Goal: Task Accomplishment & Management: Manage account settings

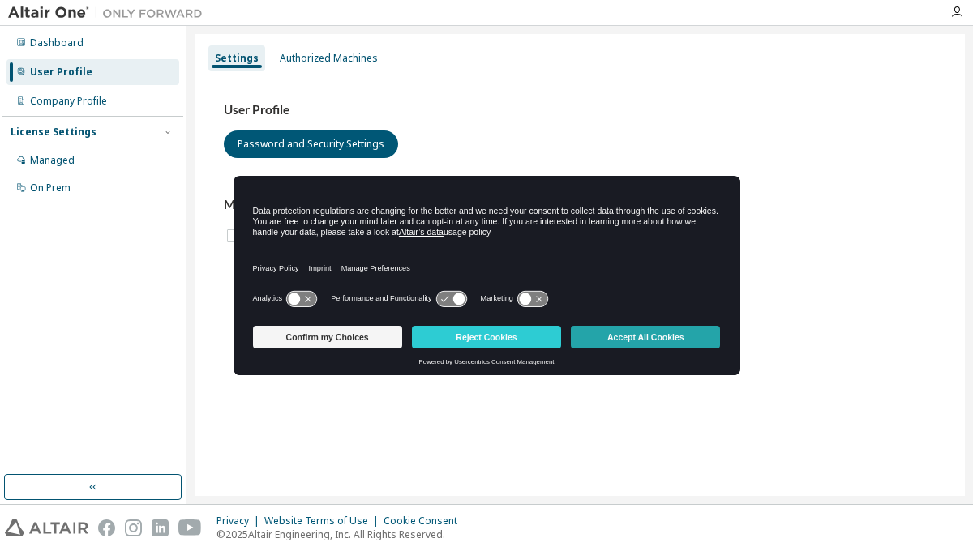
click at [635, 340] on button "Accept All Cookies" at bounding box center [645, 337] width 149 height 23
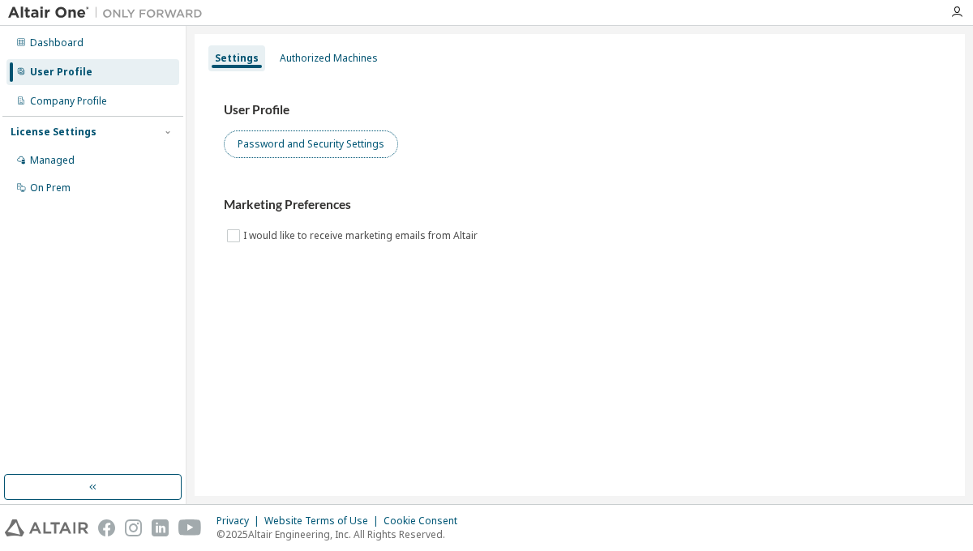
click at [303, 145] on button "Password and Security Settings" at bounding box center [311, 145] width 174 height 28
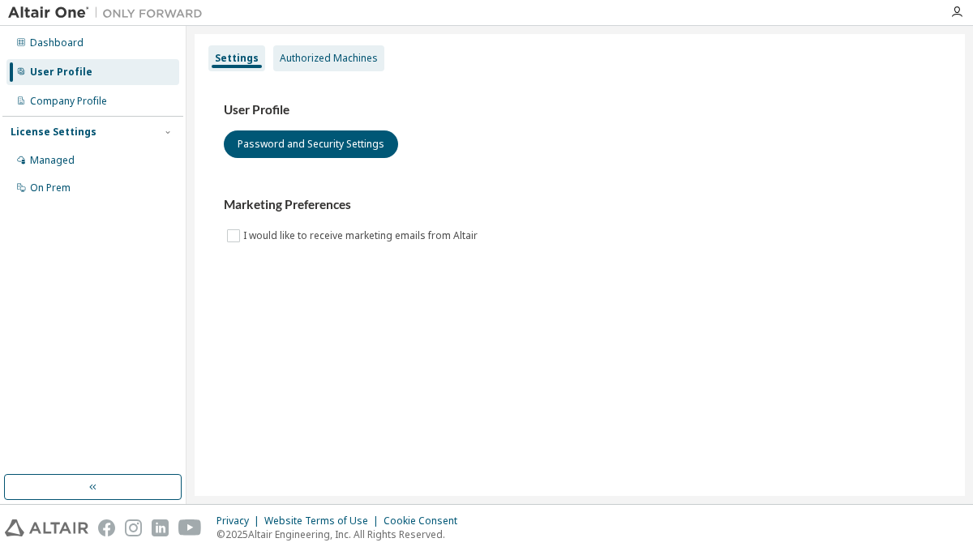
click at [331, 57] on div "Authorized Machines" at bounding box center [329, 58] width 98 height 13
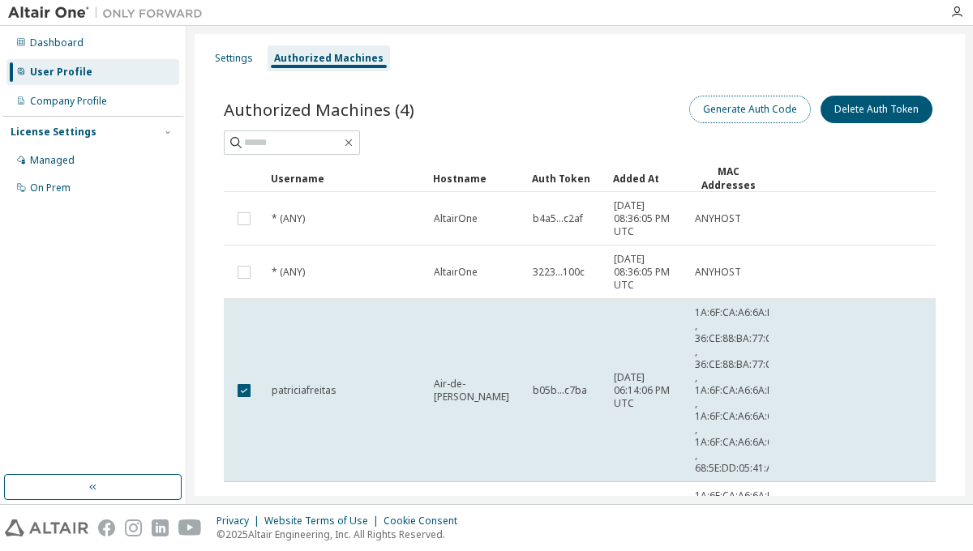
click at [741, 107] on button "Generate Auth Code" at bounding box center [750, 110] width 122 height 28
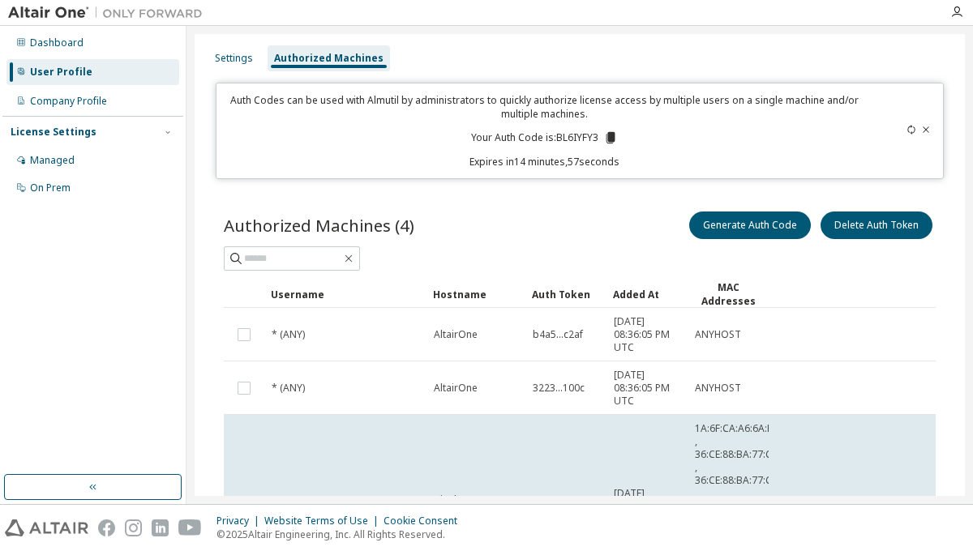
click at [965, 404] on div "Settings Authorized Machines Auth Codes can be used with Almutil by administrat…" at bounding box center [579, 265] width 786 height 478
click at [607, 139] on icon at bounding box center [610, 137] width 9 height 11
click at [329, 58] on div "Authorized Machines" at bounding box center [328, 58] width 109 height 13
click at [906, 131] on icon at bounding box center [911, 130] width 10 height 10
click at [575, 138] on p "Your Auth Code is: T3SS6SC1" at bounding box center [545, 138] width 152 height 15
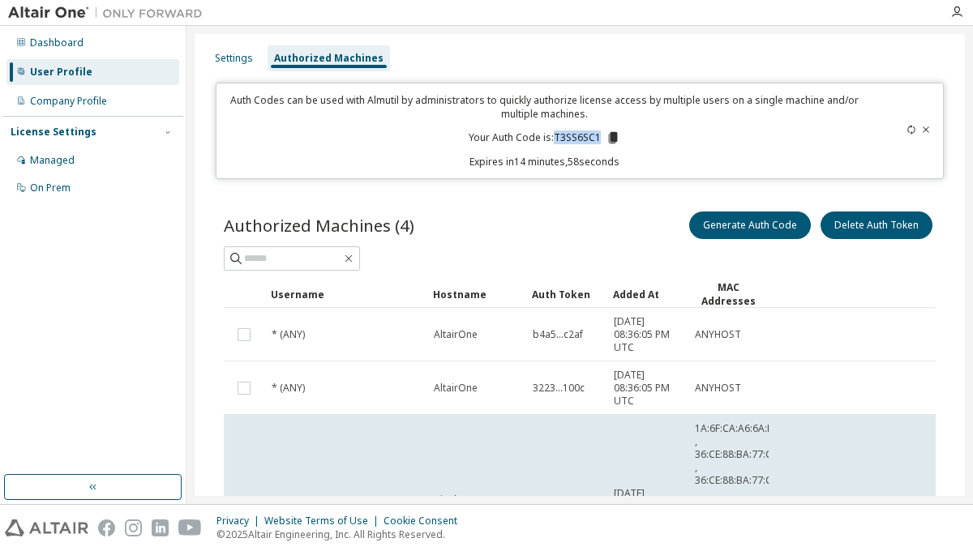
click at [575, 138] on p "Your Auth Code is: T3SS6SC1" at bounding box center [545, 138] width 152 height 15
copy p "T3SS6SC1"
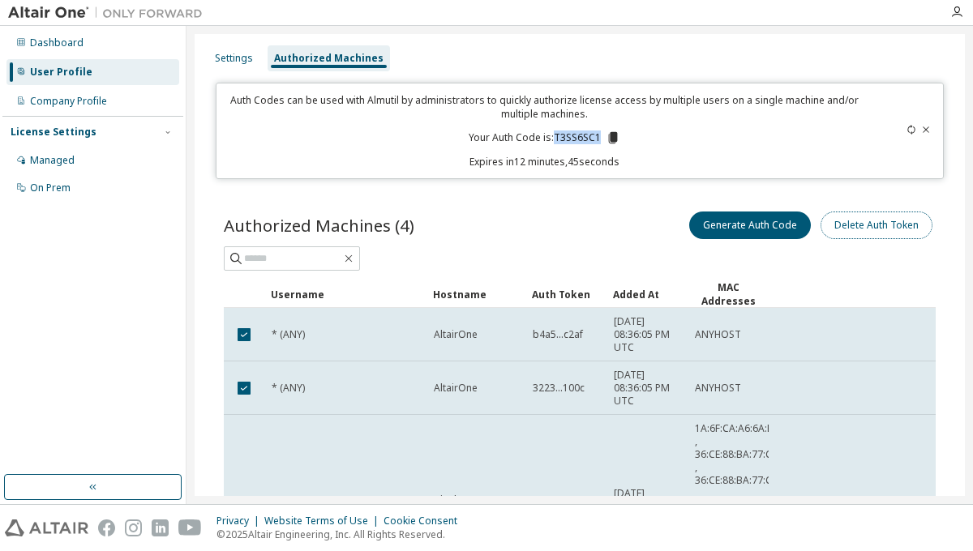
click at [869, 226] on button "Delete Auth Token" at bounding box center [876, 226] width 112 height 28
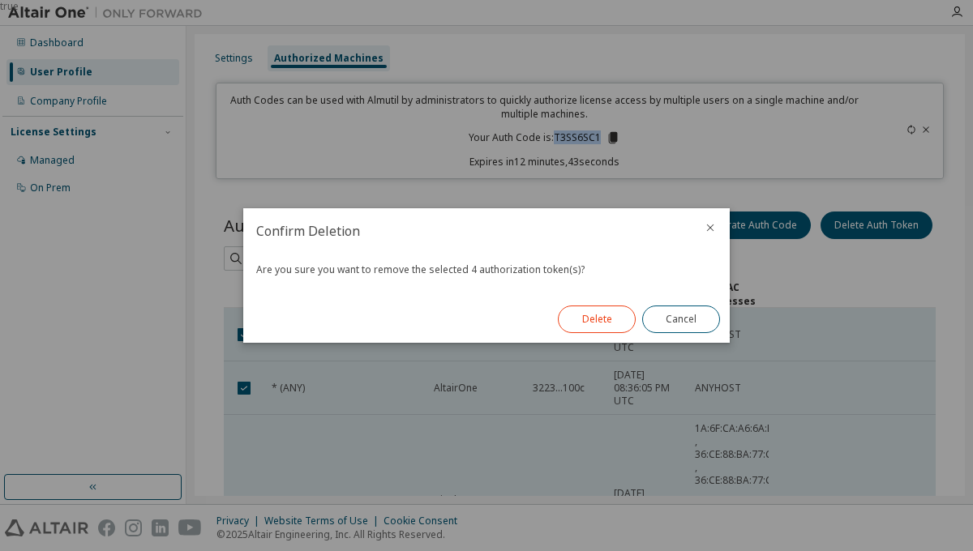
click at [592, 323] on button "Delete" at bounding box center [597, 320] width 78 height 28
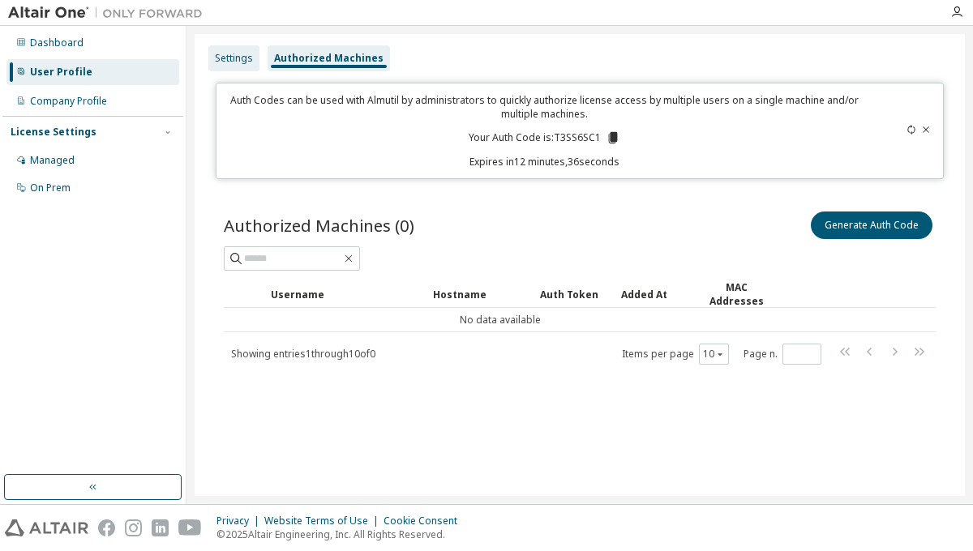
click at [246, 60] on div "Settings" at bounding box center [234, 58] width 38 height 13
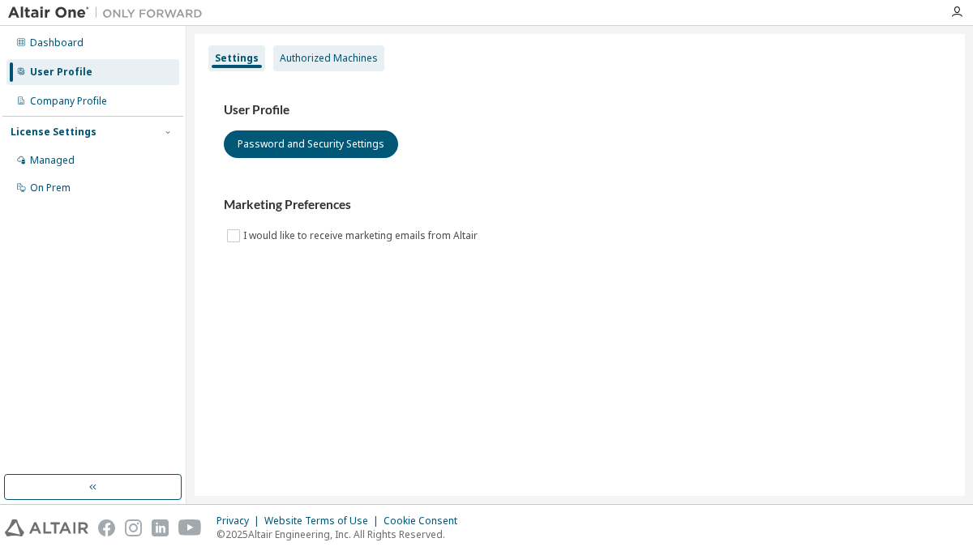
click at [342, 54] on div "Authorized Machines" at bounding box center [329, 58] width 98 height 13
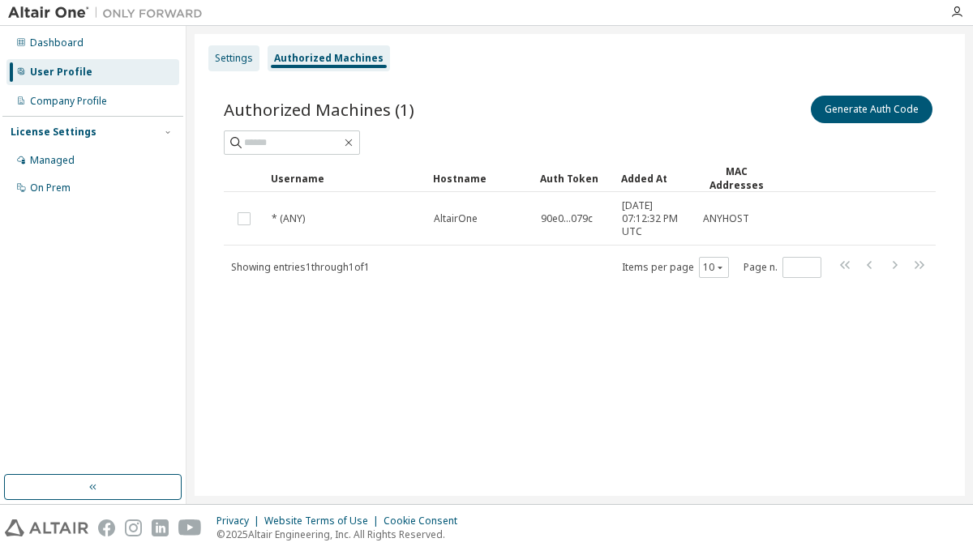
click at [245, 53] on div "Settings" at bounding box center [234, 58] width 38 height 13
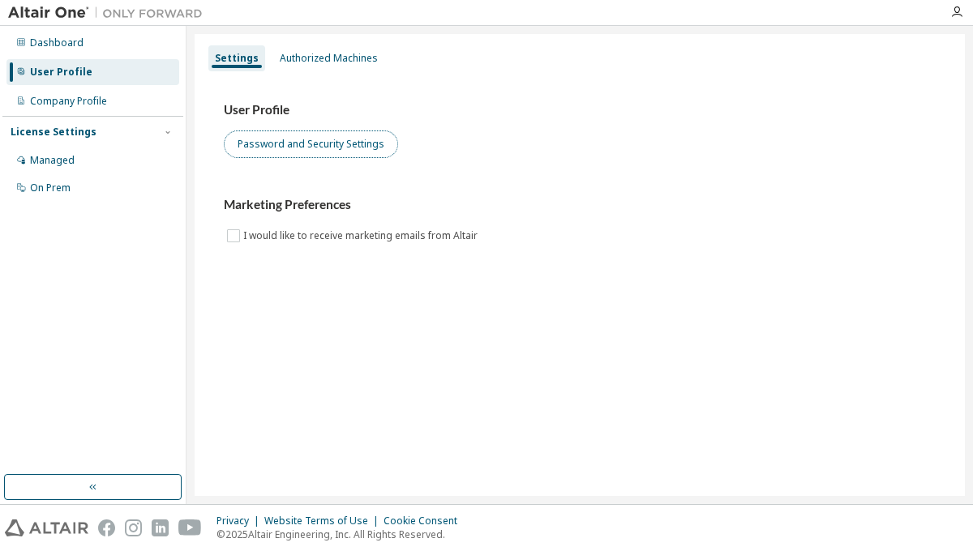
click at [325, 143] on button "Password and Security Settings" at bounding box center [311, 145] width 174 height 28
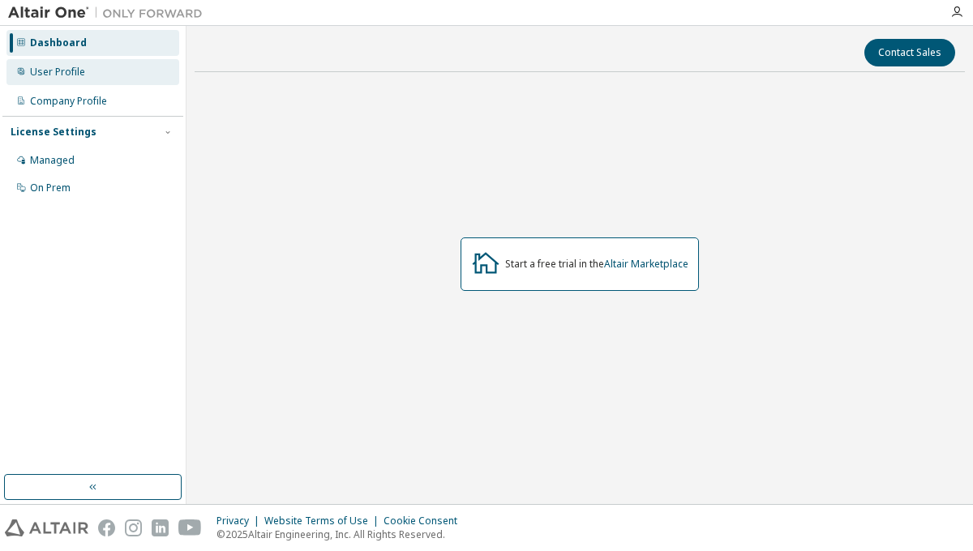
click at [108, 77] on div "User Profile" at bounding box center [92, 72] width 173 height 26
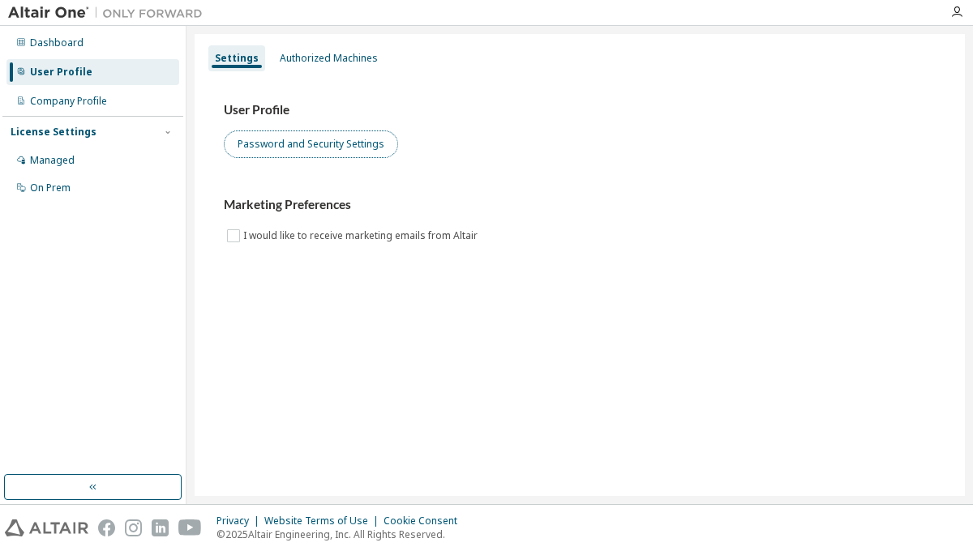
click at [332, 153] on button "Password and Security Settings" at bounding box center [311, 145] width 174 height 28
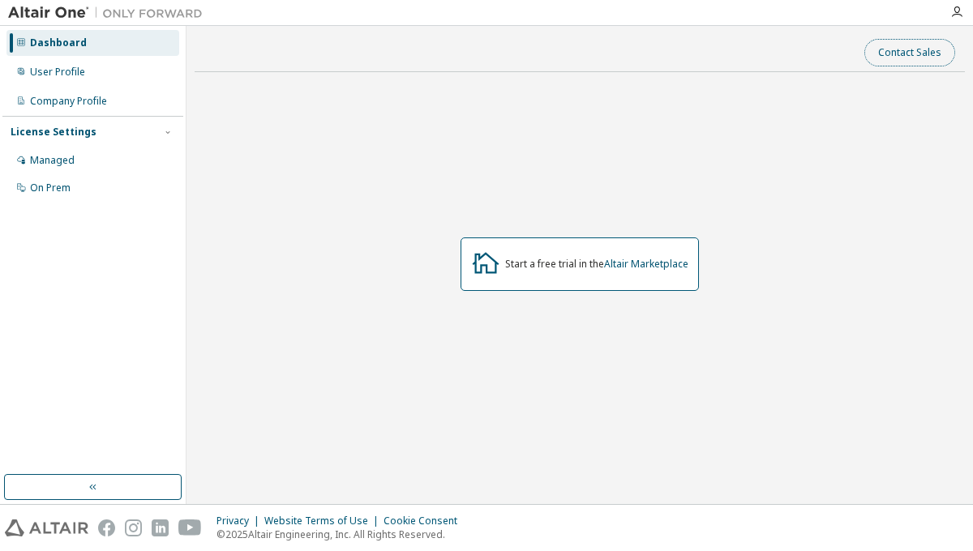
click at [903, 66] on button "Contact Sales" at bounding box center [909, 53] width 91 height 28
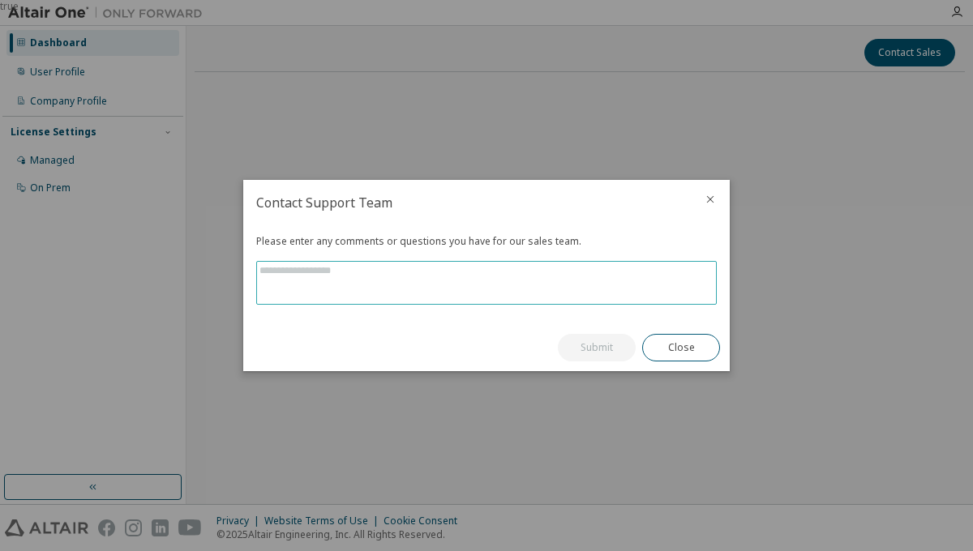
click at [419, 289] on textarea at bounding box center [486, 283] width 459 height 42
type textarea "**********"
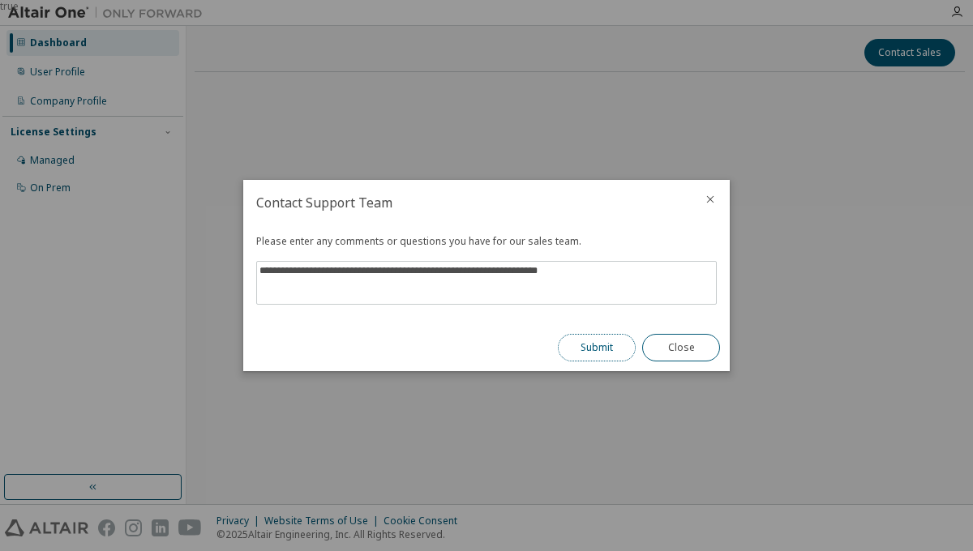
click at [595, 349] on button "Submit" at bounding box center [597, 348] width 78 height 28
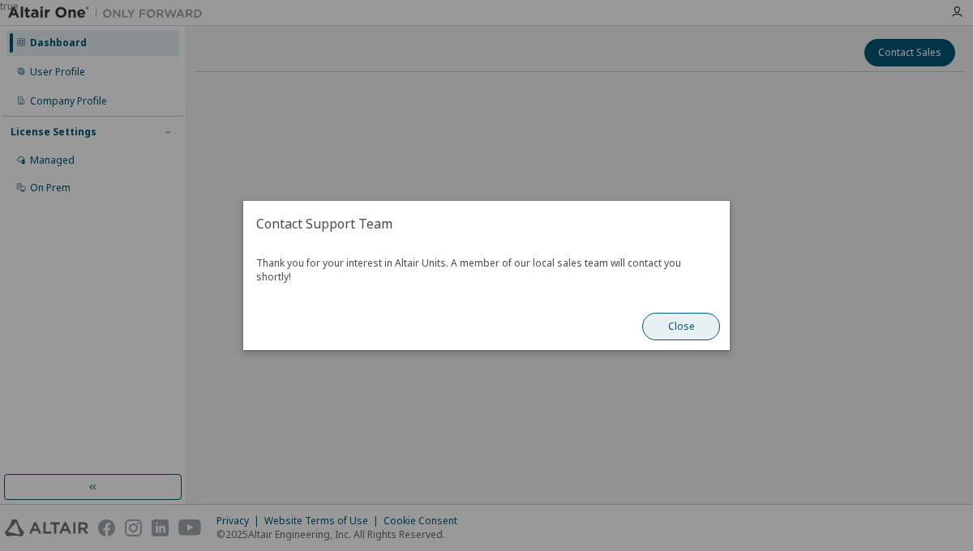
click at [687, 329] on button "Close" at bounding box center [681, 327] width 78 height 28
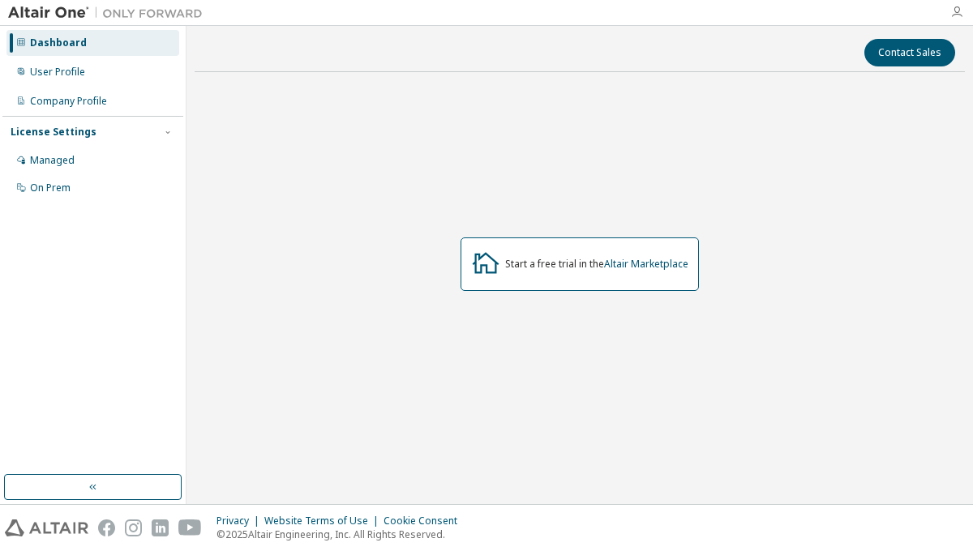
click at [958, 12] on icon "button" at bounding box center [956, 12] width 13 height 13
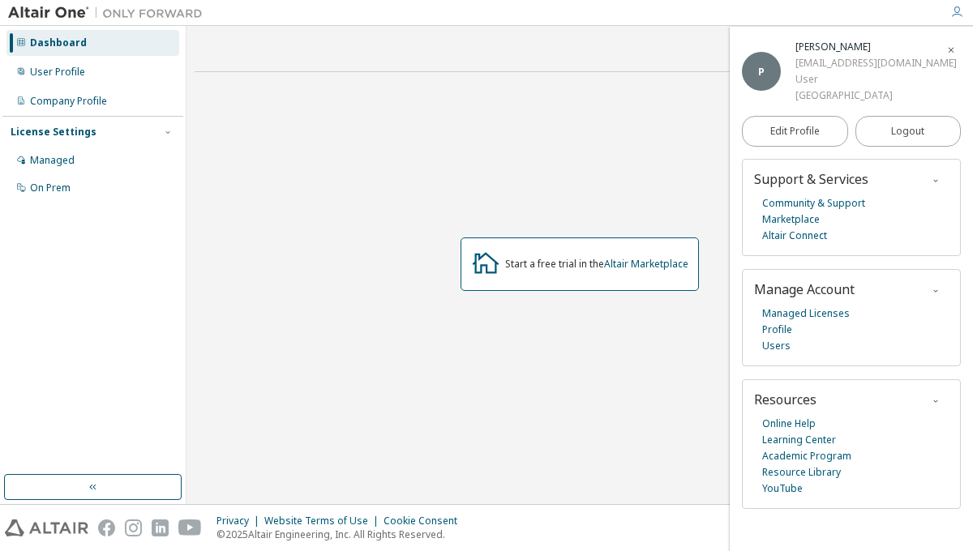
click at [958, 12] on icon "button" at bounding box center [956, 12] width 13 height 13
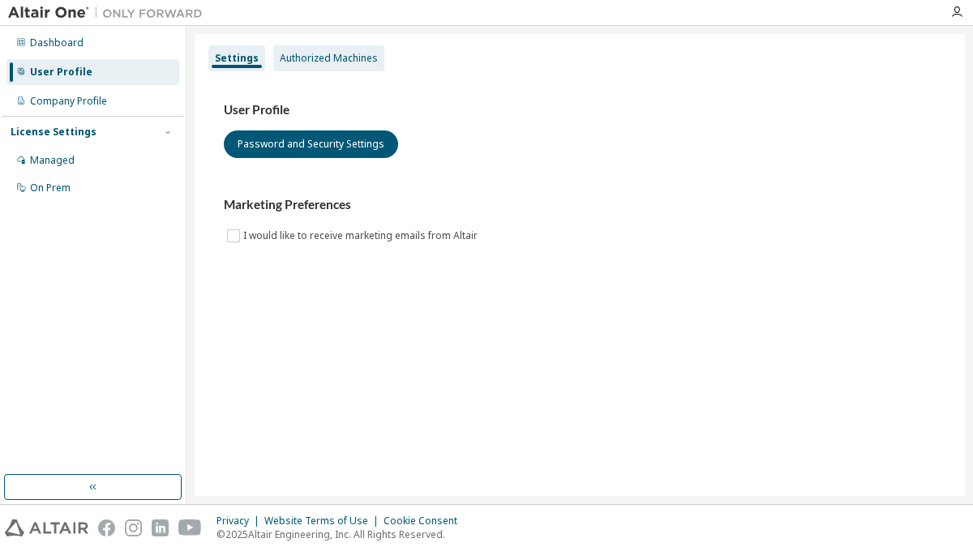
click at [300, 54] on div "Authorized Machines" at bounding box center [329, 58] width 98 height 13
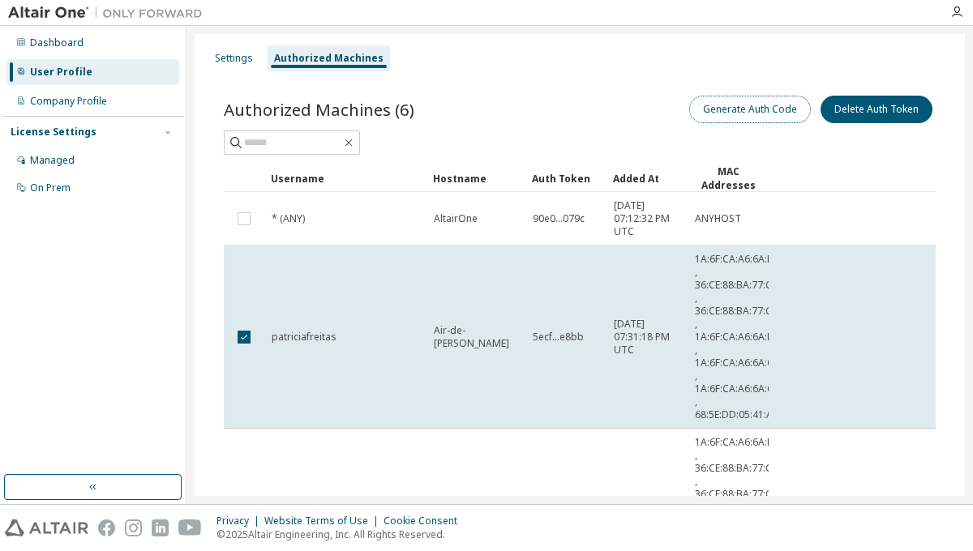
click at [759, 109] on button "Generate Auth Code" at bounding box center [750, 110] width 122 height 28
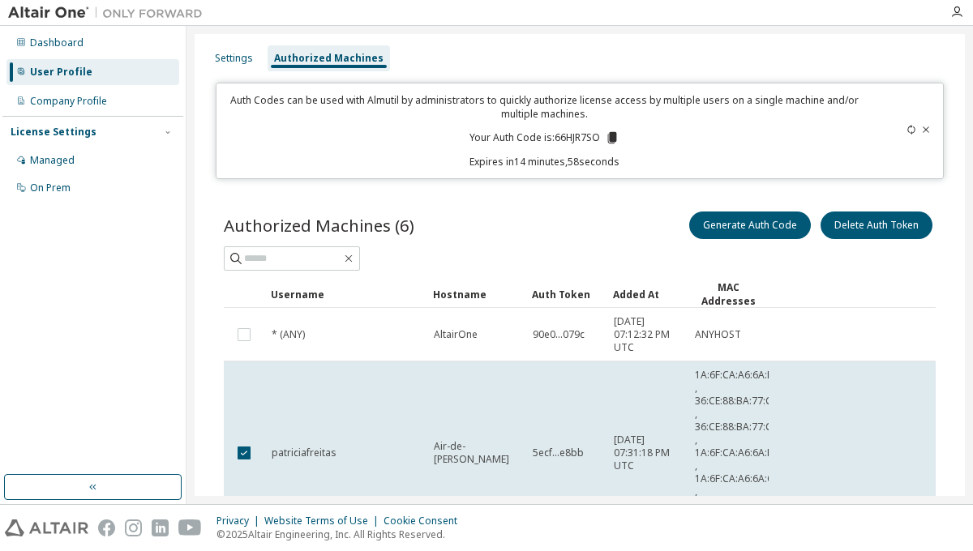
click at [571, 136] on p "Your Auth Code is: 66HJR7SO" at bounding box center [544, 138] width 150 height 15
copy p "66HJR7SO"
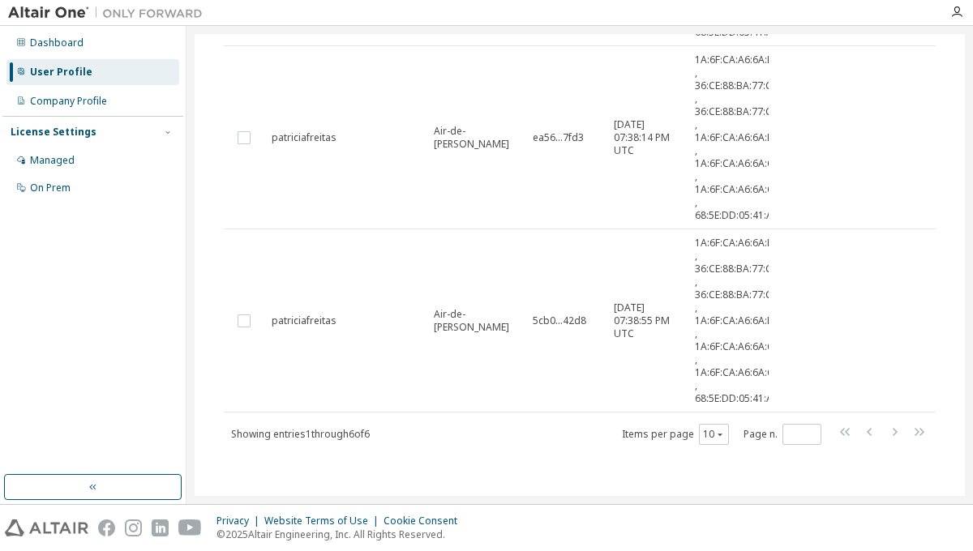
scroll to position [866, 0]
click at [645, 215] on td "[DATE] 07:38:14 PM UTC" at bounding box center [646, 136] width 81 height 183
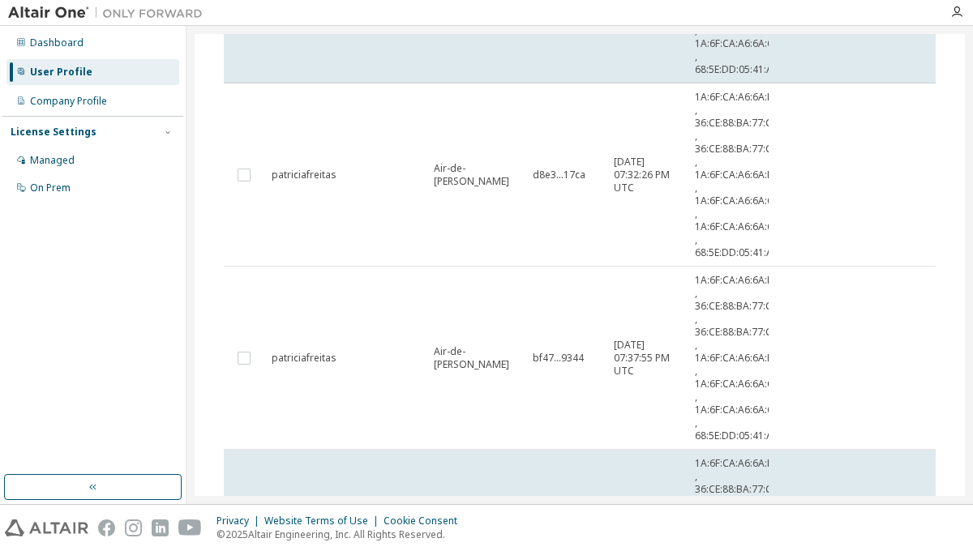
scroll to position [57, 0]
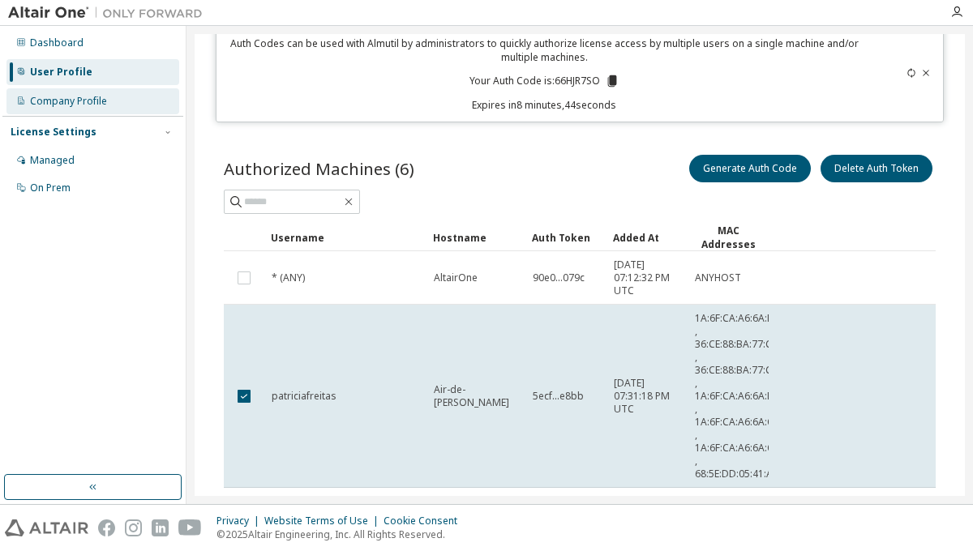
click at [108, 104] on div "Company Profile" at bounding box center [92, 101] width 173 height 26
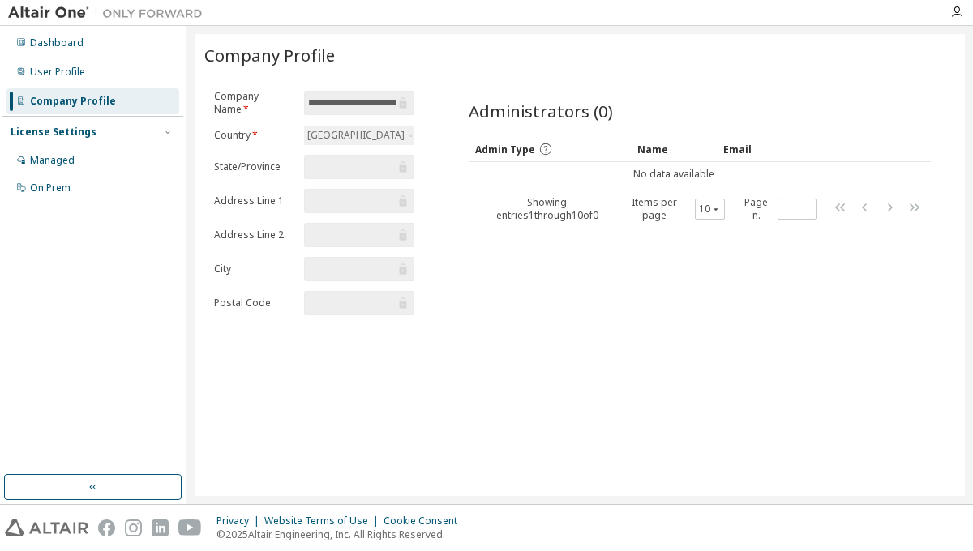
click at [118, 88] on div "Dashboard User Profile Company Profile License Settings Managed On Prem" at bounding box center [92, 115] width 181 height 174
click at [116, 74] on div "User Profile" at bounding box center [92, 72] width 173 height 26
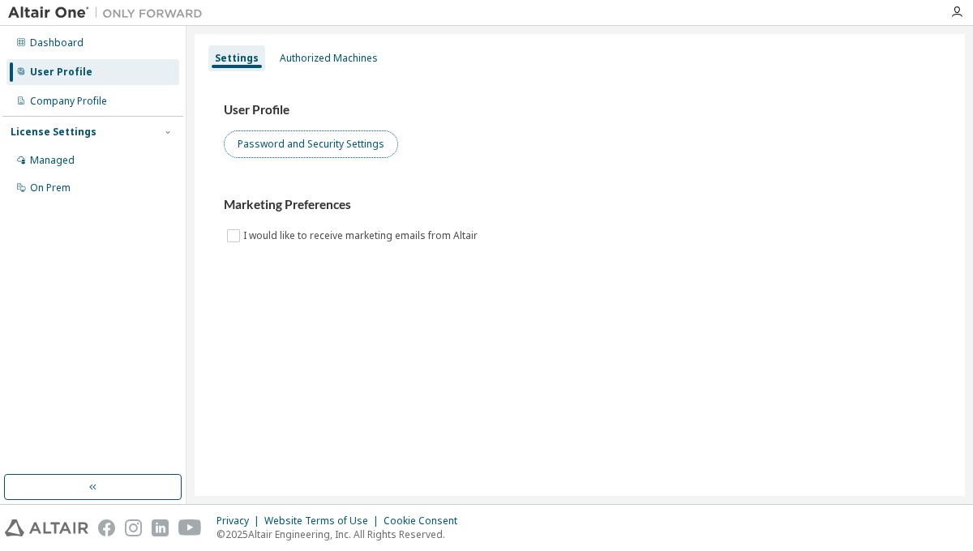
click at [326, 156] on button "Password and Security Settings" at bounding box center [311, 145] width 174 height 28
